Goal: Check status: Check status

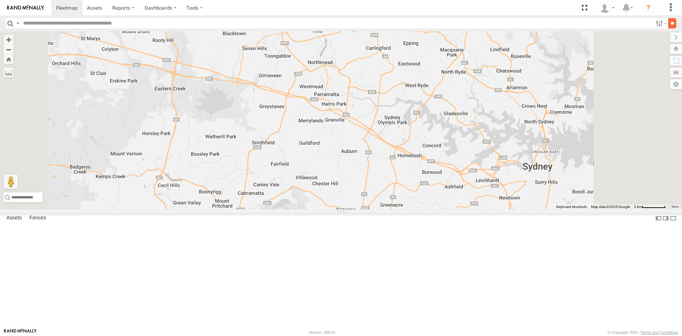
click at [668, 24] on input "**" at bounding box center [672, 23] width 8 height 10
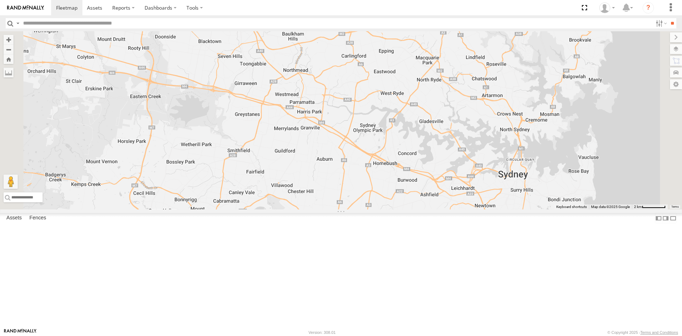
drag, startPoint x: 395, startPoint y: 115, endPoint x: 434, endPoint y: 181, distance: 76.0
click at [434, 181] on div "Toyota Hilux White Fox" at bounding box center [341, 120] width 682 height 178
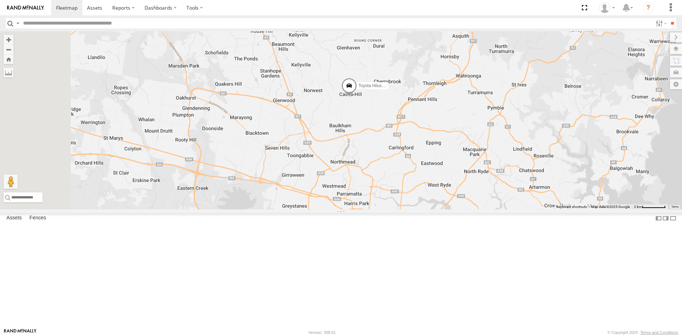
click at [357, 97] on span at bounding box center [349, 87] width 16 height 19
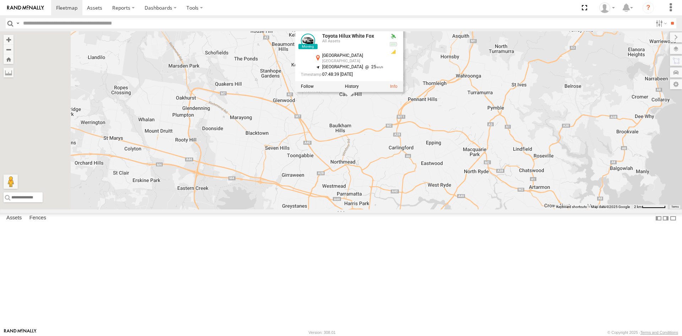
click at [451, 184] on div "Toyota Hilux White Fox Toyota Hilux White Fox All Assets [GEOGRAPHIC_DATA] -33.…" at bounding box center [341, 120] width 682 height 178
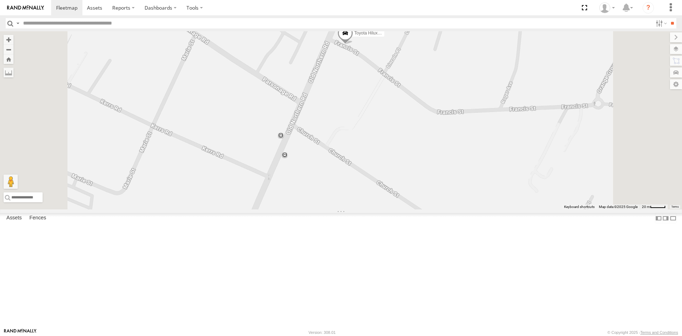
drag, startPoint x: 458, startPoint y: 129, endPoint x: 434, endPoint y: 186, distance: 61.6
click at [434, 186] on div "Toyota Hilux White Fox" at bounding box center [341, 120] width 682 height 178
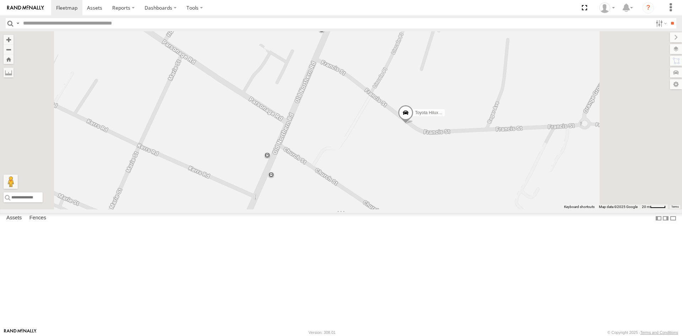
click at [420, 111] on div "Toyota Hilux White Fox" at bounding box center [341, 120] width 682 height 178
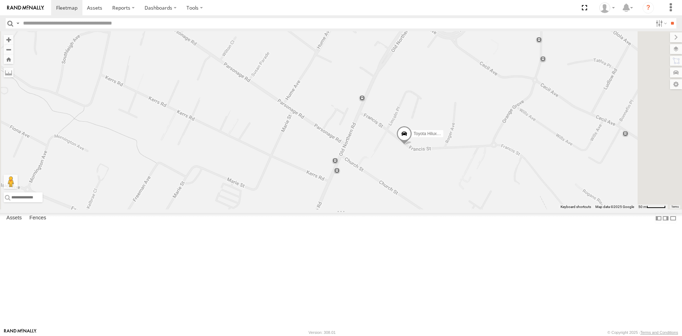
drag, startPoint x: 600, startPoint y: 234, endPoint x: 447, endPoint y: 211, distance: 155.6
click at [450, 209] on div "Toyota Hilux White Fox" at bounding box center [341, 120] width 682 height 178
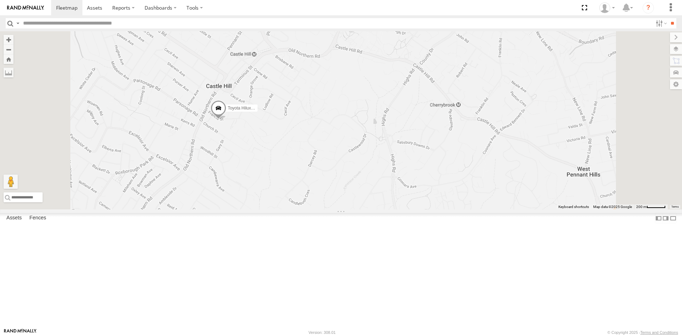
drag, startPoint x: 336, startPoint y: 194, endPoint x: 454, endPoint y: 217, distance: 120.1
click at [456, 209] on div "Toyota Hilux White Fox" at bounding box center [341, 120] width 682 height 178
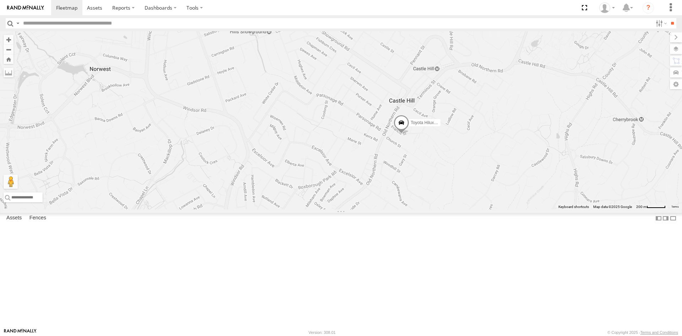
drag, startPoint x: 573, startPoint y: 230, endPoint x: 447, endPoint y: 200, distance: 128.9
click at [449, 201] on div "Toyota Hilux White Fox" at bounding box center [341, 120] width 682 height 178
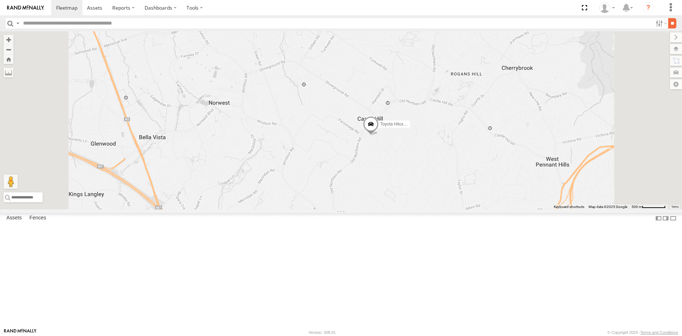
click at [672, 26] on input "**" at bounding box center [672, 23] width 8 height 10
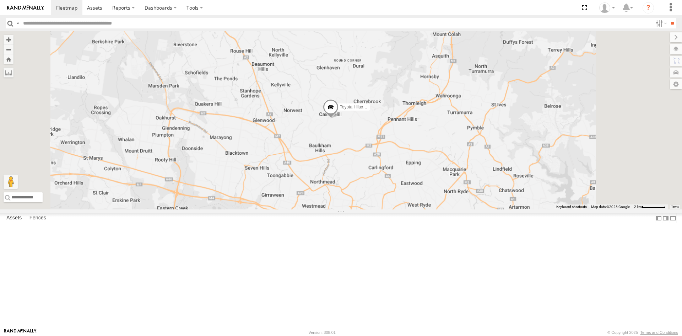
drag, startPoint x: 411, startPoint y: 244, endPoint x: 410, endPoint y: 214, distance: 29.9
click at [410, 209] on div "Toyota Hilux White Fox" at bounding box center [341, 120] width 682 height 178
